Goal: Navigation & Orientation: Find specific page/section

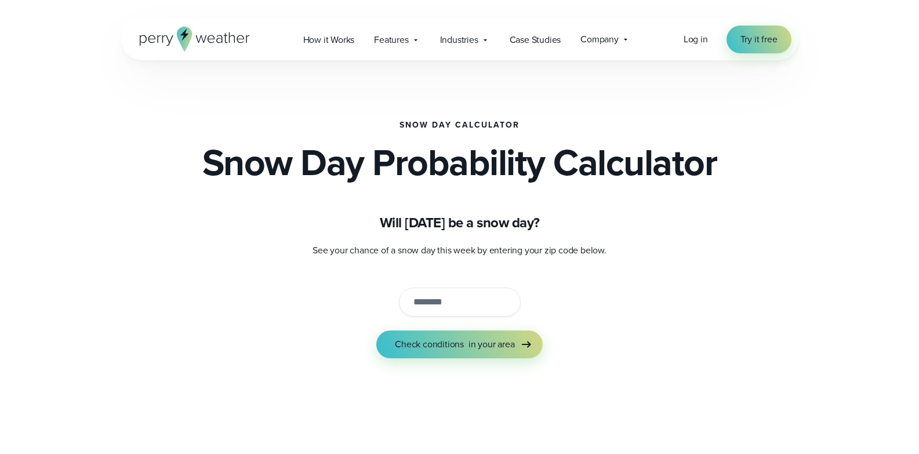
click at [459, 304] on input "string" at bounding box center [460, 301] width 122 height 29
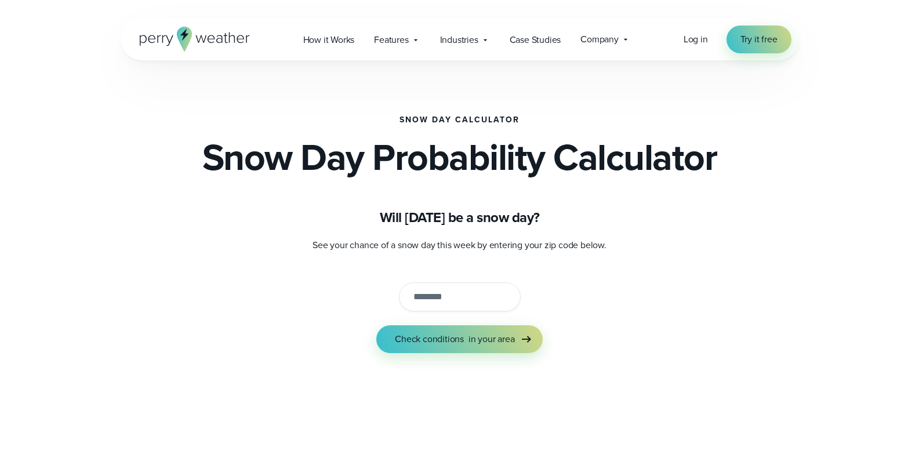
scroll to position [2, 0]
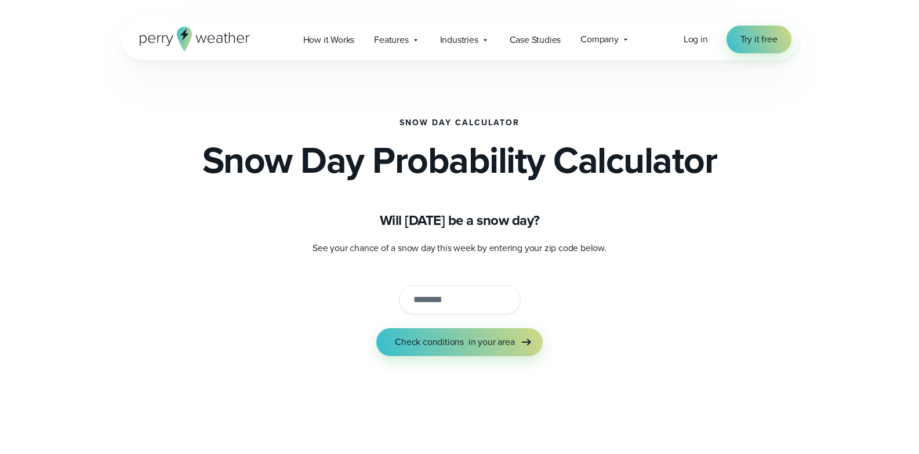
drag, startPoint x: 927, startPoint y: 78, endPoint x: 918, endPoint y: 78, distance: 8.7
click at [411, 39] on icon at bounding box center [415, 39] width 9 height 9
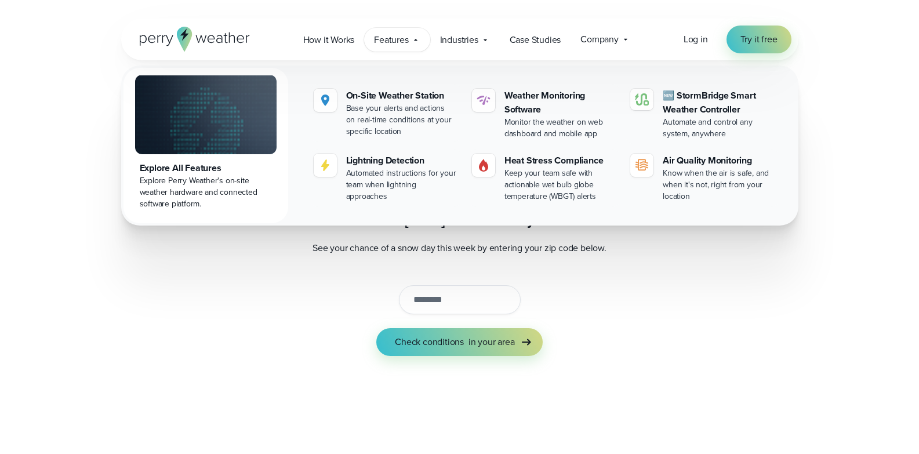
click at [467, 309] on input "string" at bounding box center [460, 299] width 122 height 29
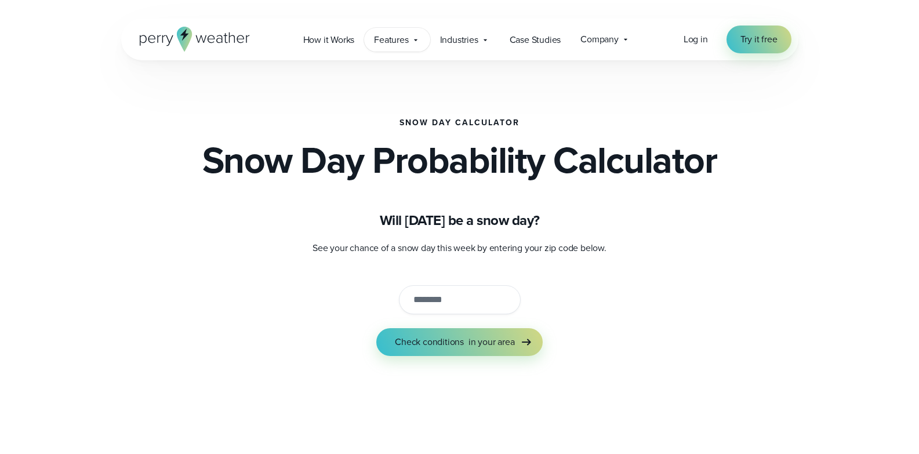
click at [414, 42] on icon at bounding box center [415, 39] width 9 height 9
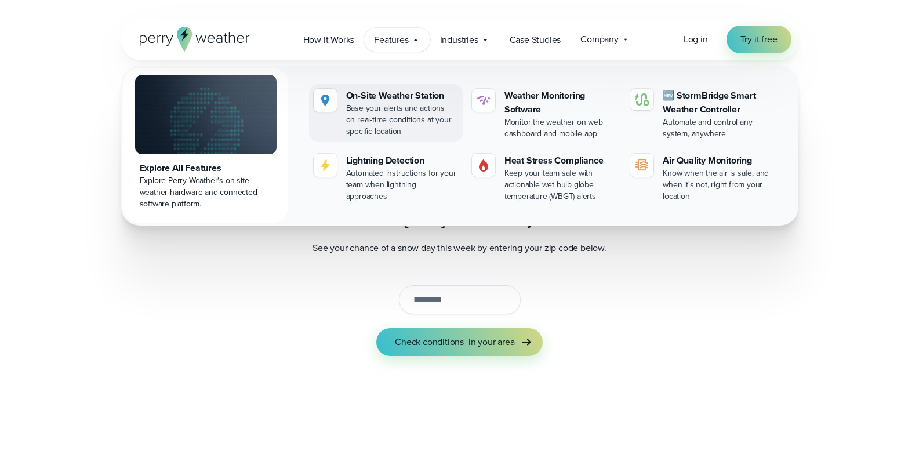
click at [384, 113] on div "Base your alerts and actions on real-time conditions at your specific location" at bounding box center [402, 120] width 112 height 35
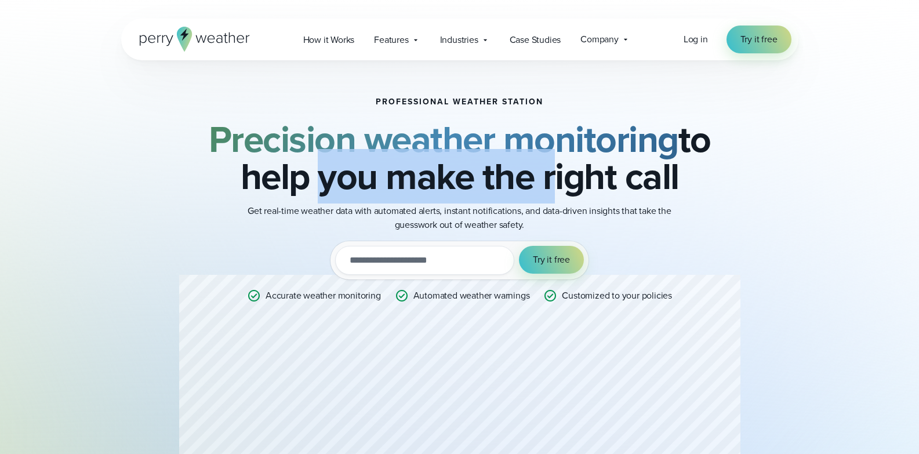
drag, startPoint x: 331, startPoint y: 155, endPoint x: 567, endPoint y: 150, distance: 236.0
click at [567, 150] on h2 "Precision weather monitoring to help you make the right call" at bounding box center [459, 158] width 561 height 74
click at [413, 165] on h2 "Precision weather monitoring to help you make the right call" at bounding box center [459, 158] width 561 height 74
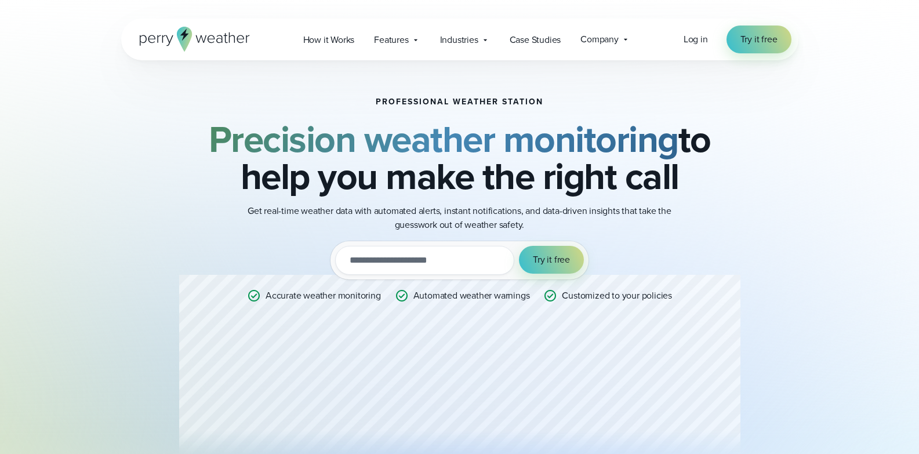
click at [335, 165] on h2 "Precision weather monitoring to help you make the right call" at bounding box center [459, 158] width 561 height 74
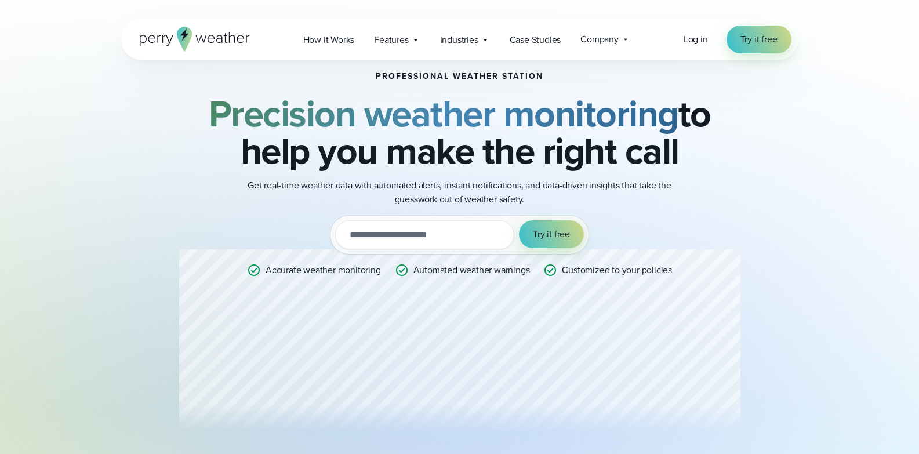
drag, startPoint x: 635, startPoint y: 202, endPoint x: 646, endPoint y: 264, distance: 63.1
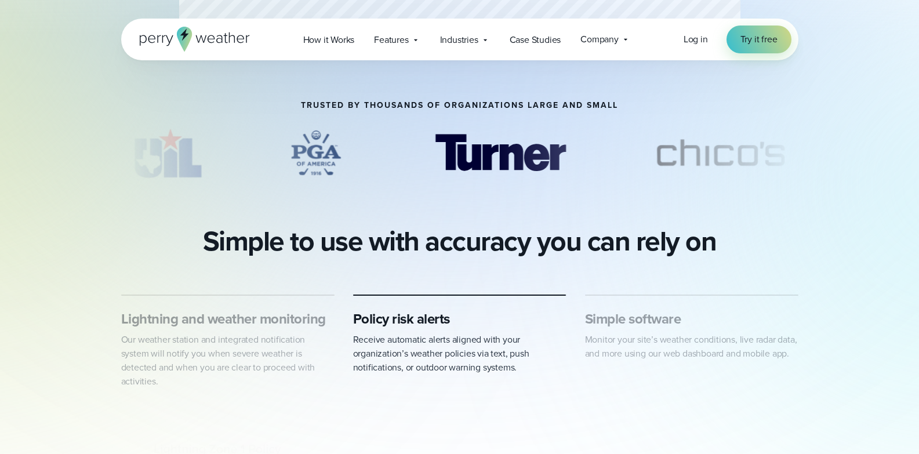
drag, startPoint x: 629, startPoint y: 245, endPoint x: 642, endPoint y: 324, distance: 80.3
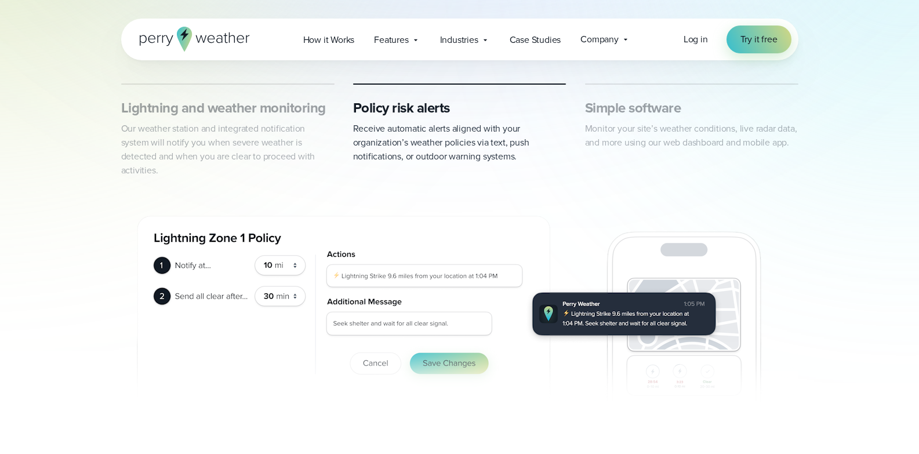
scroll to position [1206, 0]
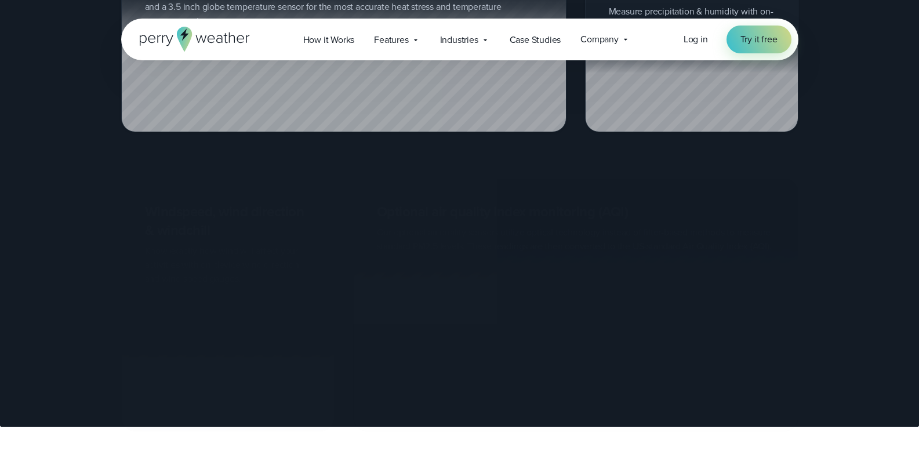
drag, startPoint x: 595, startPoint y: 234, endPoint x: 590, endPoint y: 319, distance: 85.4
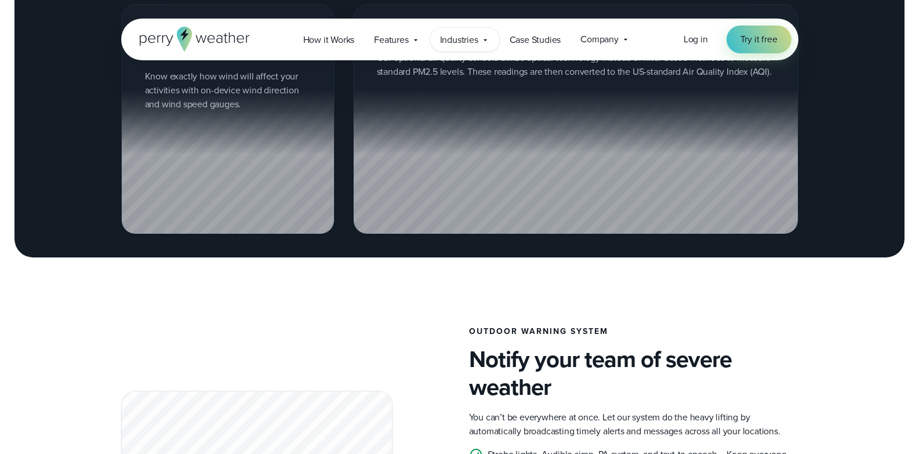
click at [483, 40] on icon at bounding box center [484, 39] width 9 height 9
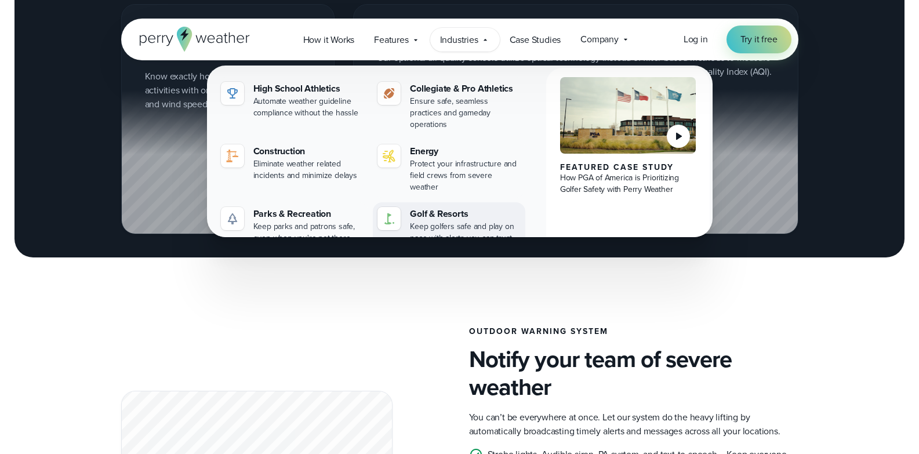
click at [450, 221] on div "Keep golfers safe and play on pace with alerts you can trust" at bounding box center [465, 232] width 111 height 23
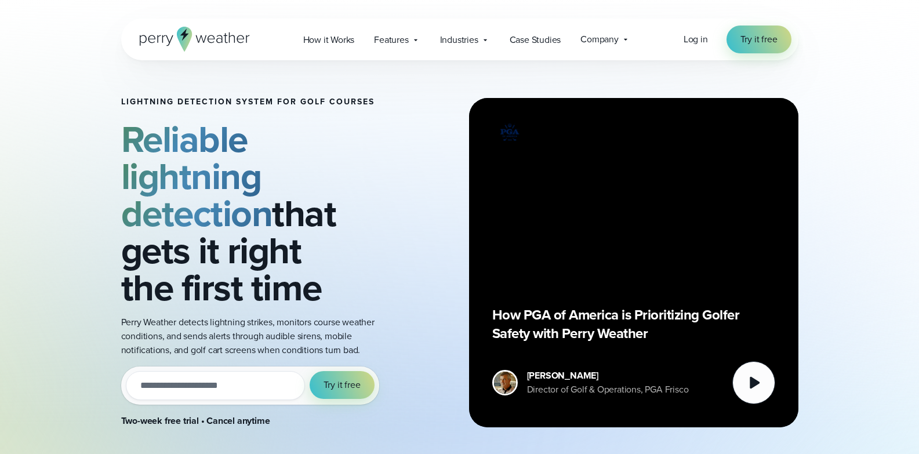
click at [196, 43] on icon at bounding box center [195, 39] width 110 height 25
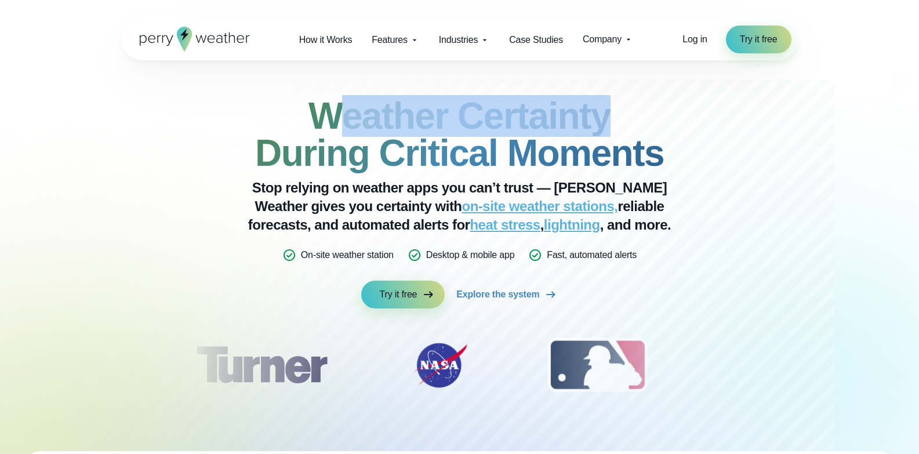
drag, startPoint x: 329, startPoint y: 111, endPoint x: 615, endPoint y: 110, distance: 285.7
click at [615, 110] on h2 "Weather Certainty During Critical Moments" at bounding box center [459, 134] width 561 height 74
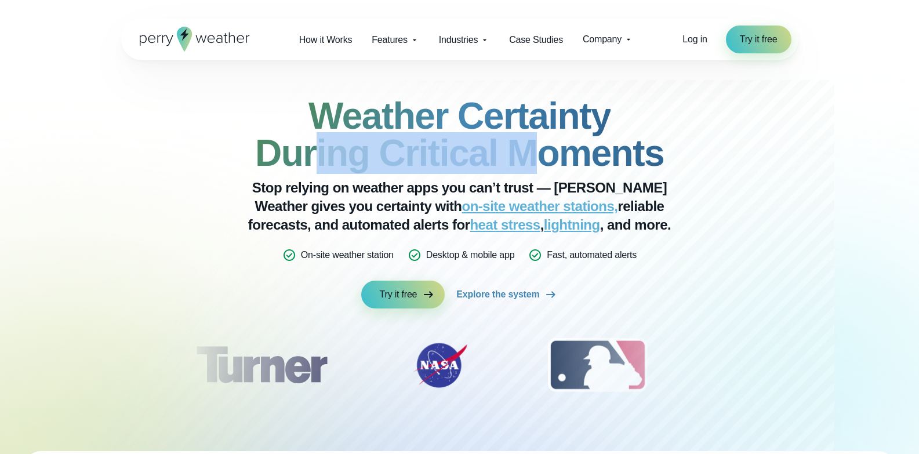
drag, startPoint x: 319, startPoint y: 161, endPoint x: 547, endPoint y: 153, distance: 227.9
click at [547, 153] on strong "Weather Certainty During Critical Moments" at bounding box center [459, 134] width 409 height 79
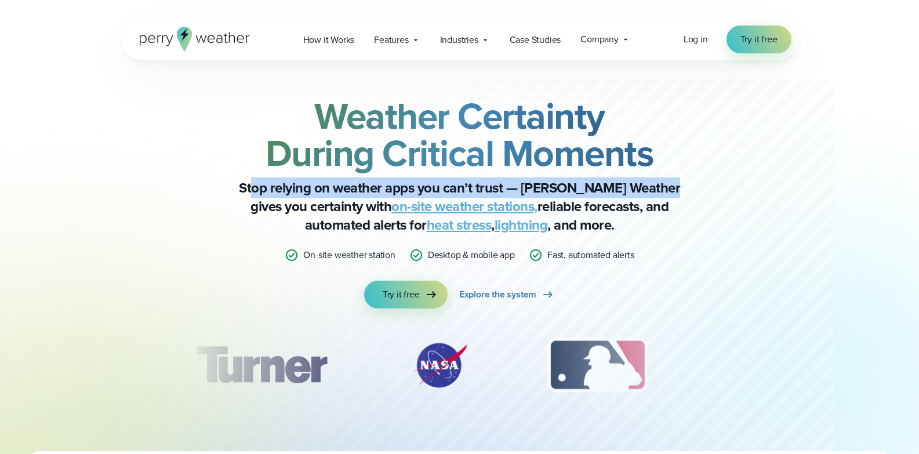
drag, startPoint x: 258, startPoint y: 190, endPoint x: 463, endPoint y: 213, distance: 205.9
click at [645, 195] on p "Stop relying on weather apps you can’t trust — Perry Weather gives you certaint…" at bounding box center [460, 207] width 464 height 56
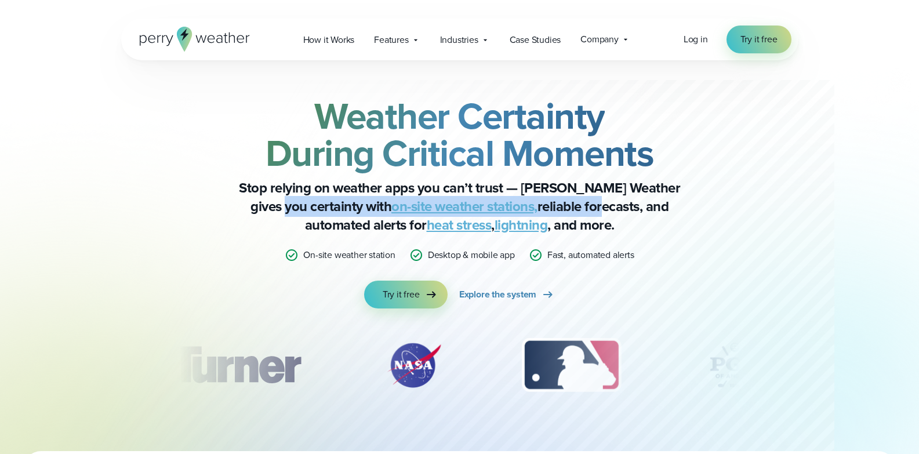
drag, startPoint x: 274, startPoint y: 212, endPoint x: 538, endPoint y: 203, distance: 265.0
click at [538, 203] on p "Stop relying on weather apps you can’t trust — Perry Weather gives you certaint…" at bounding box center [460, 207] width 464 height 56
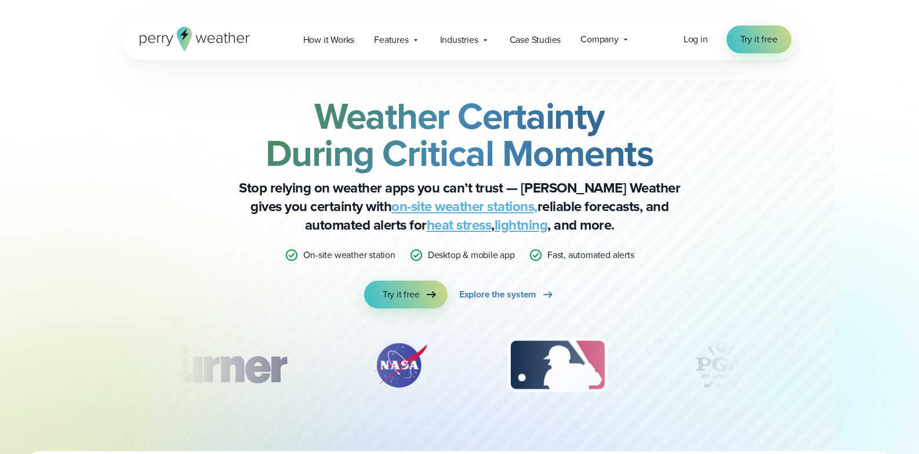
click at [545, 205] on p "Stop relying on weather apps you can’t trust — Perry Weather gives you certaint…" at bounding box center [460, 207] width 464 height 56
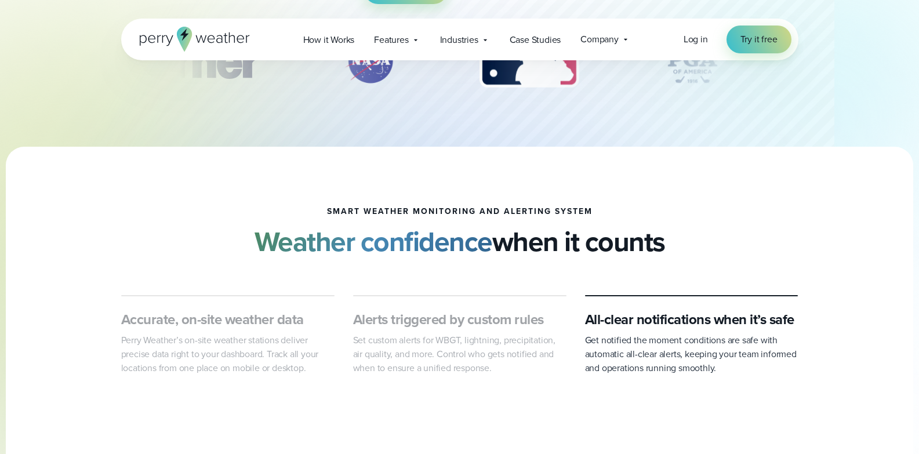
drag, startPoint x: 552, startPoint y: 219, endPoint x: 552, endPoint y: 254, distance: 34.8
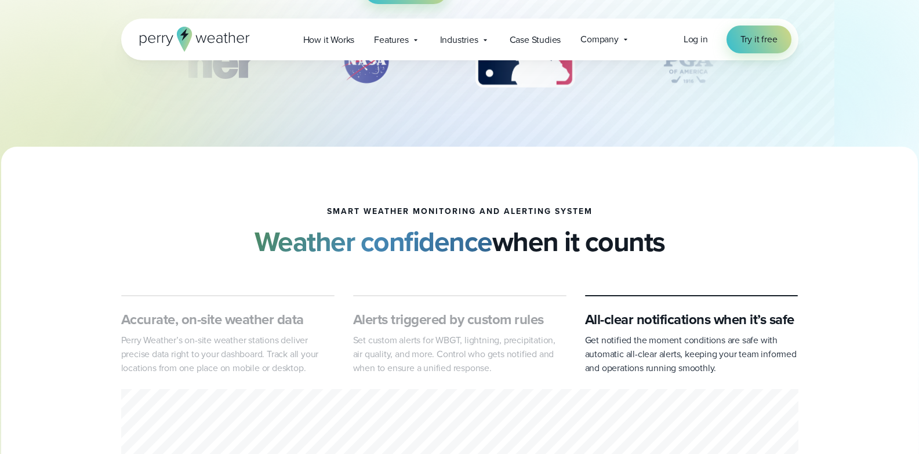
scroll to position [361, 0]
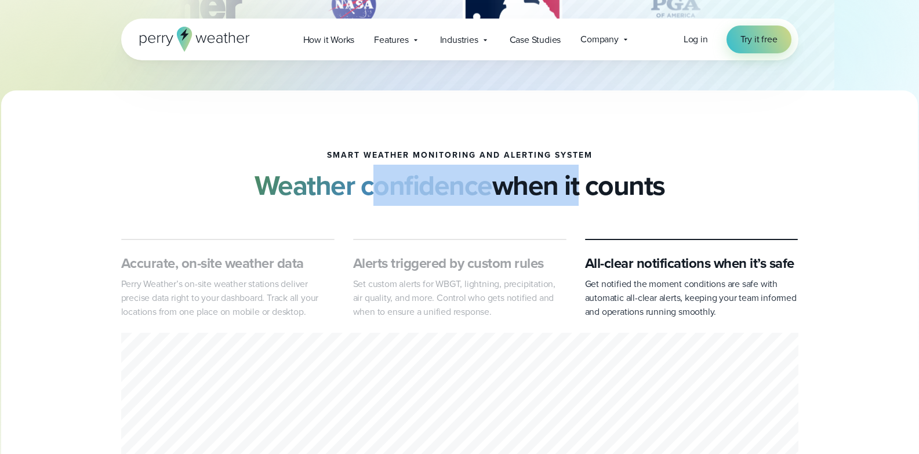
drag, startPoint x: 378, startPoint y: 203, endPoint x: 577, endPoint y: 200, distance: 199.4
click at [577, 200] on h2 "Weather confidence when it counts" at bounding box center [459, 185] width 410 height 32
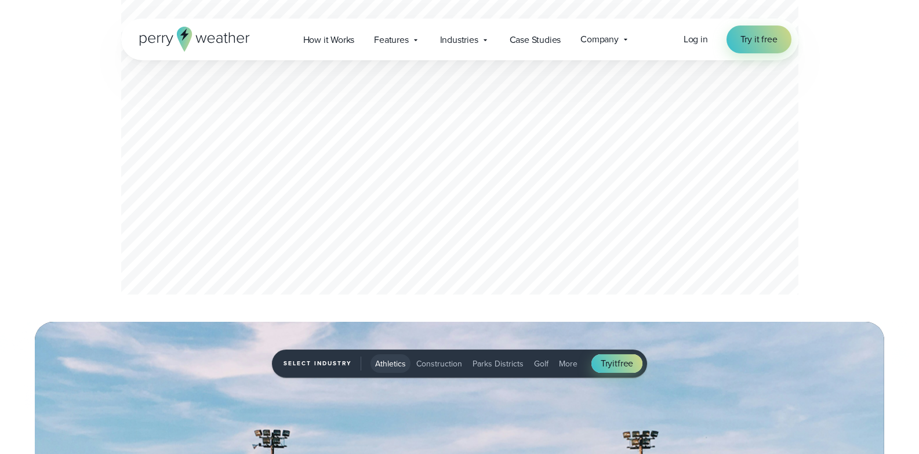
drag, startPoint x: 553, startPoint y: 311, endPoint x: 552, endPoint y: 369, distance: 58.0
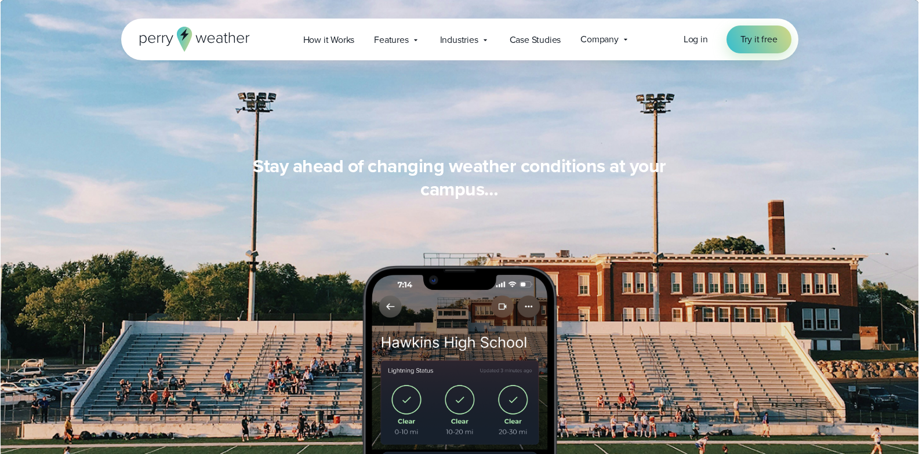
drag, startPoint x: 498, startPoint y: 236, endPoint x: 503, endPoint y: 293, distance: 56.9
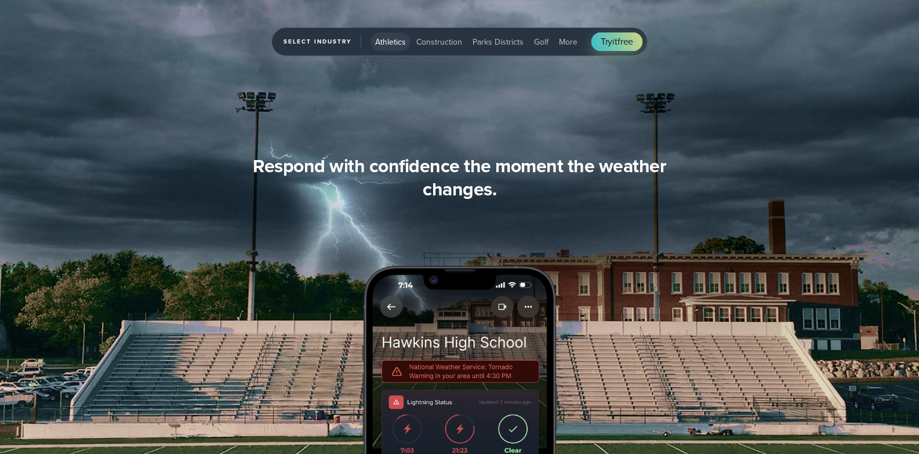
scroll to position [1120, 0]
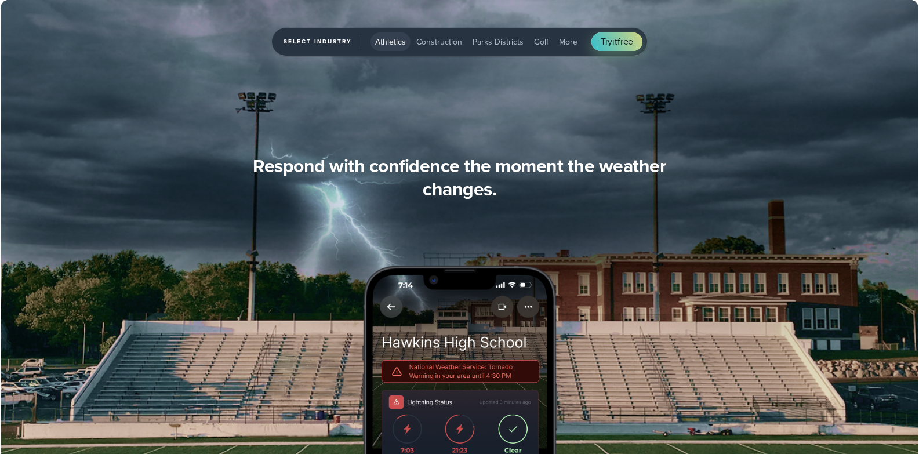
drag, startPoint x: 498, startPoint y: 237, endPoint x: 508, endPoint y: 355, distance: 118.6
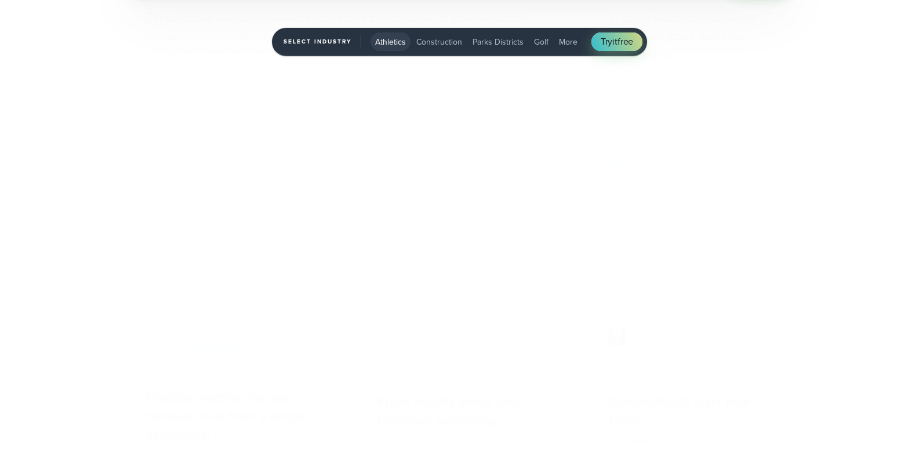
scroll to position [2331, 0]
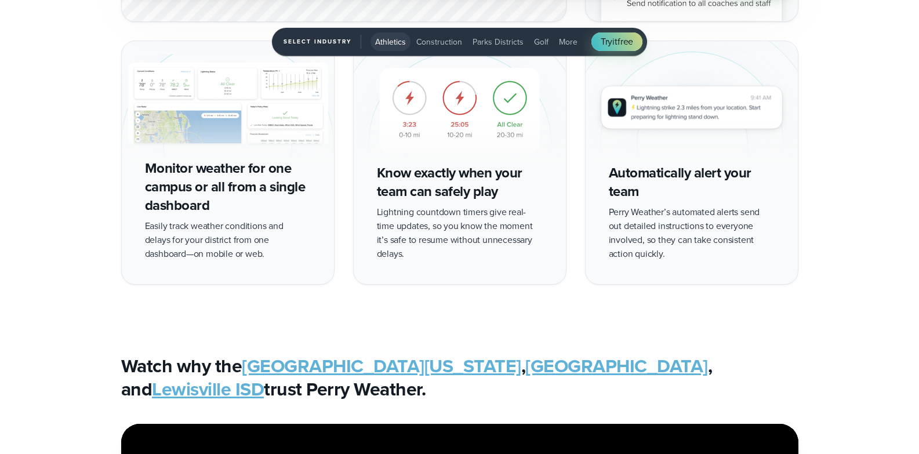
drag, startPoint x: 495, startPoint y: 203, endPoint x: 501, endPoint y: 298, distance: 95.3
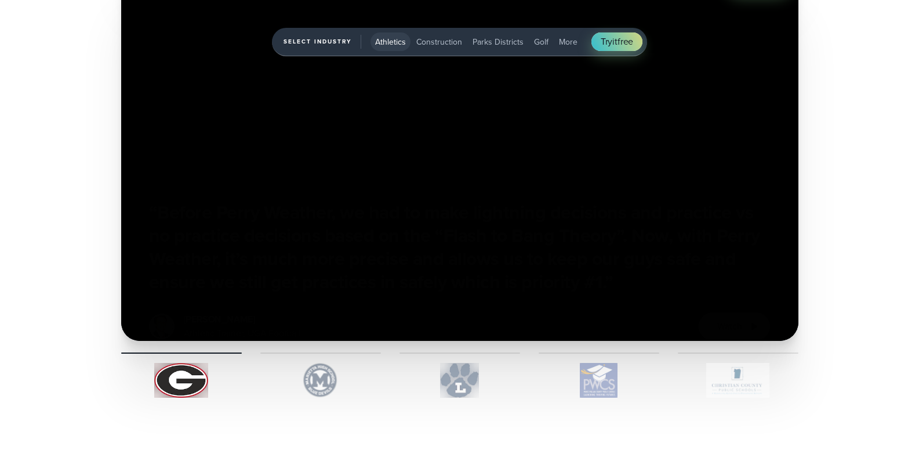
scroll to position [2863, 0]
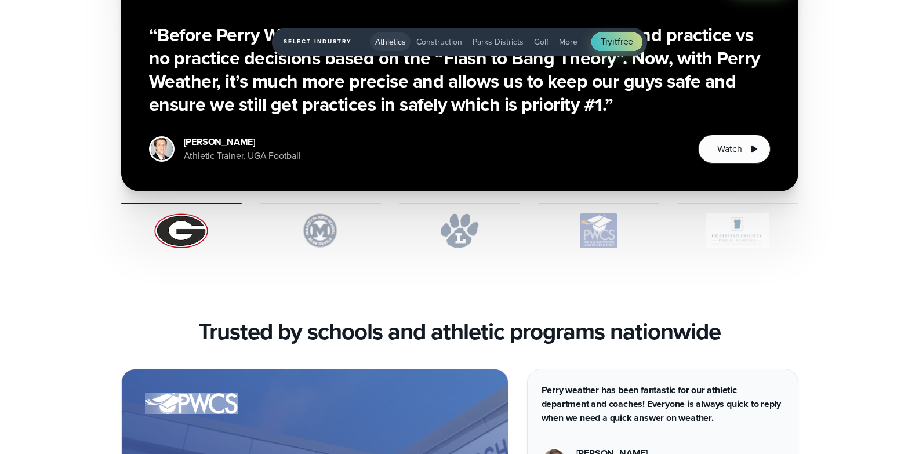
drag, startPoint x: 499, startPoint y: 275, endPoint x: 504, endPoint y: 340, distance: 64.5
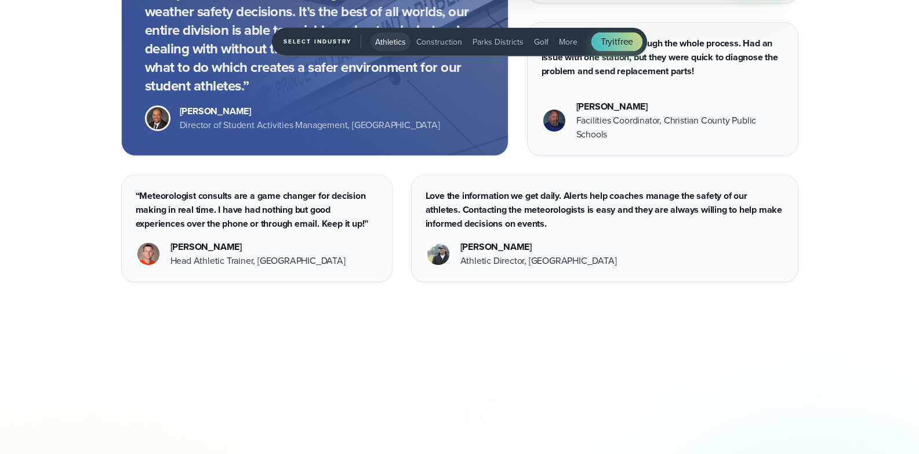
drag, startPoint x: 503, startPoint y: 330, endPoint x: 520, endPoint y: 418, distance: 89.2
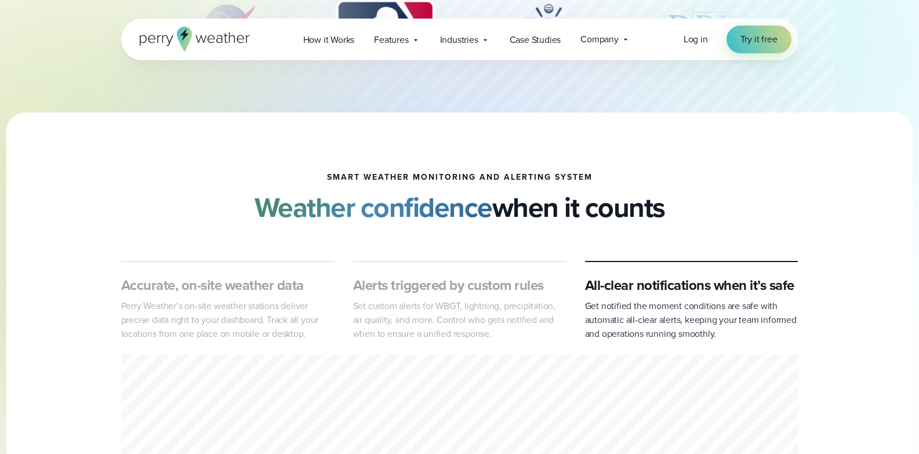
scroll to position [0, 0]
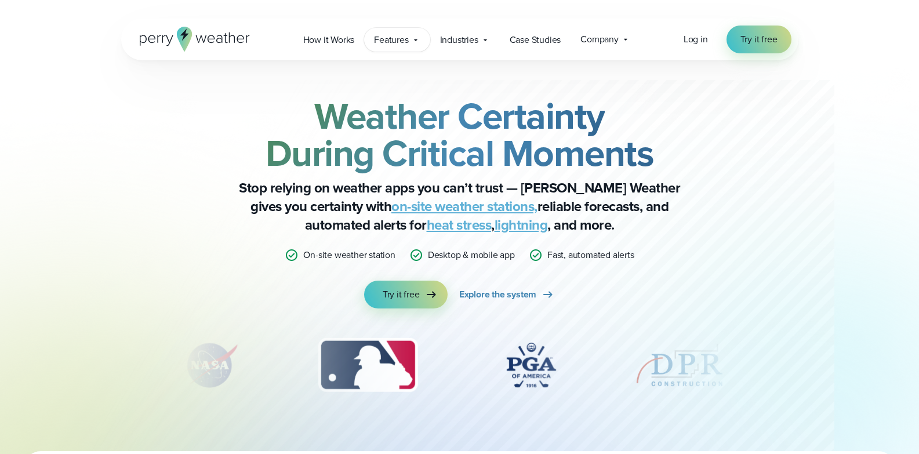
click at [414, 41] on icon at bounding box center [415, 39] width 9 height 9
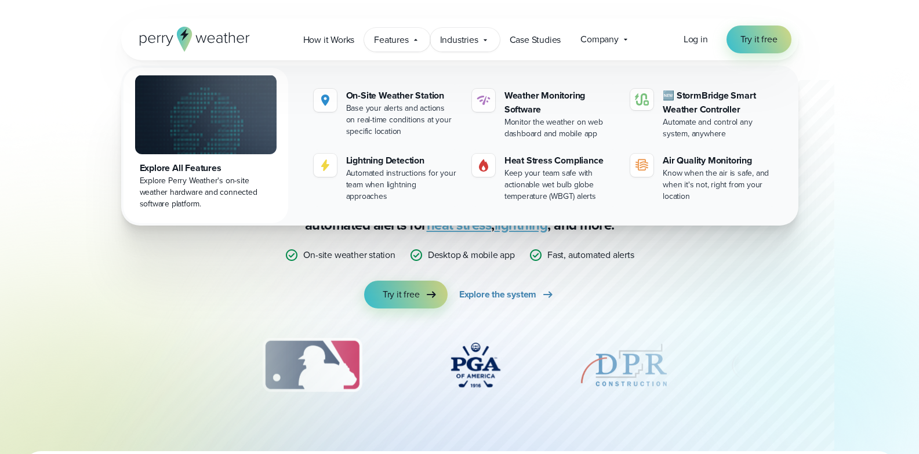
click at [476, 42] on span "Industries" at bounding box center [459, 40] width 38 height 14
